Goal: Check status

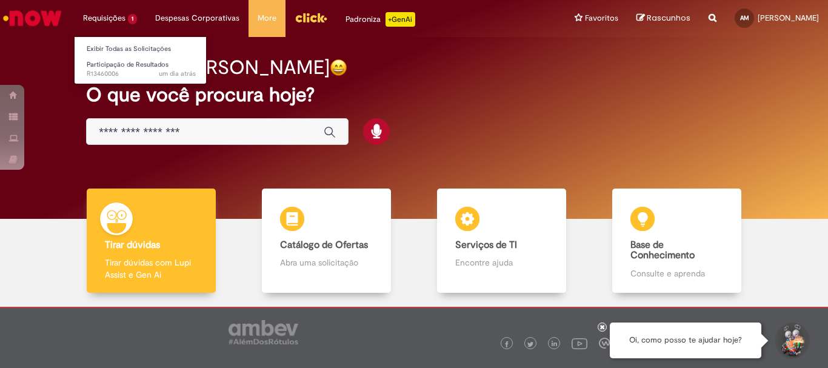
click at [120, 16] on li "Requisições 1 Exibir Todas as Solicitações Participação de Resultados um dia at…" at bounding box center [110, 18] width 72 height 36
click at [130, 18] on li "Requisições 1 Exibir Todas as Solicitações Participação de Resultados um dia at…" at bounding box center [110, 18] width 72 height 36
click at [105, 14] on li "Requisições 1 Exibir Todas as Solicitações Participação de Resultados um dia at…" at bounding box center [110, 18] width 72 height 36
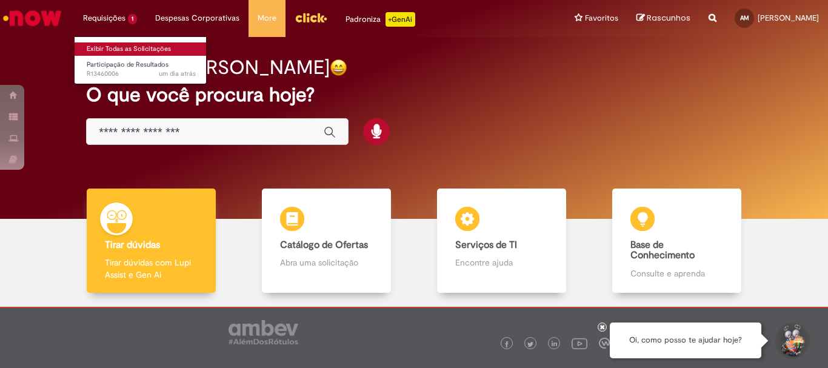
click at [128, 50] on link "Exibir Todas as Solicitações" at bounding box center [141, 48] width 133 height 13
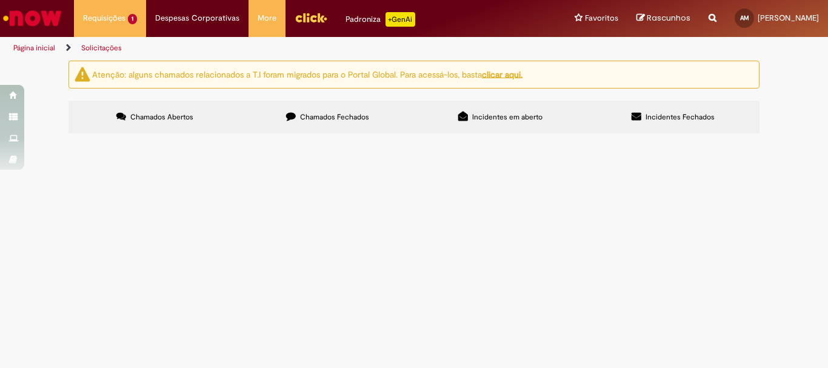
click at [341, 107] on label "Chamados Fechados" at bounding box center [327, 117] width 173 height 33
click at [168, 106] on label "Chamados Abertos" at bounding box center [154, 117] width 173 height 33
